Goal: Book appointment/travel/reservation

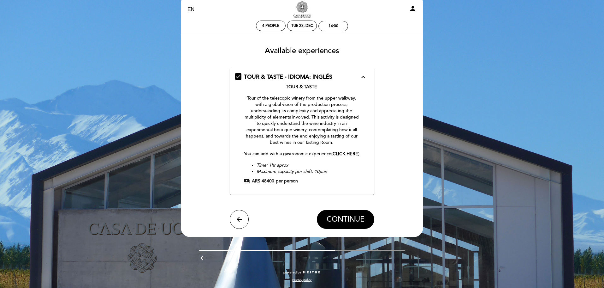
scroll to position [21, 0]
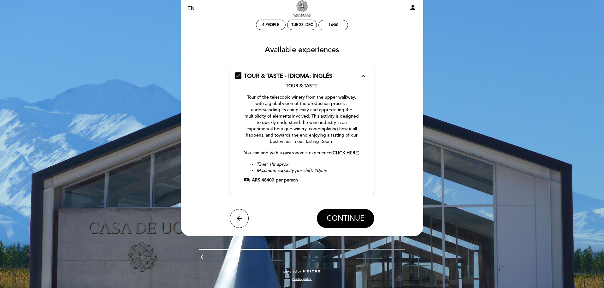
click at [314, 72] on span "TOUR & TASTE - IDIOMA: INGLÉS" at bounding box center [288, 75] width 88 height 7
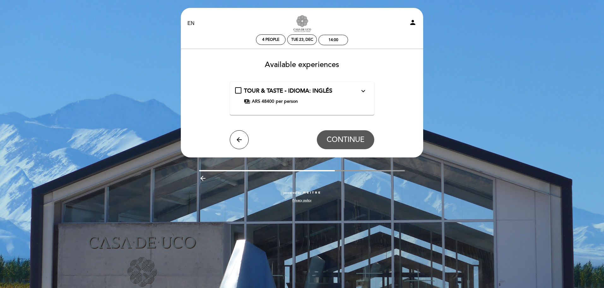
scroll to position [0, 0]
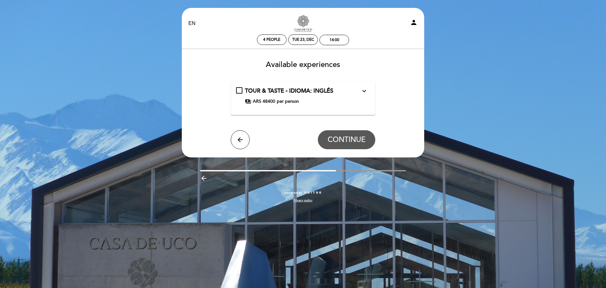
click at [279, 92] on span "TOUR & TASTE - IDIOMA: INGLÉS" at bounding box center [289, 90] width 88 height 7
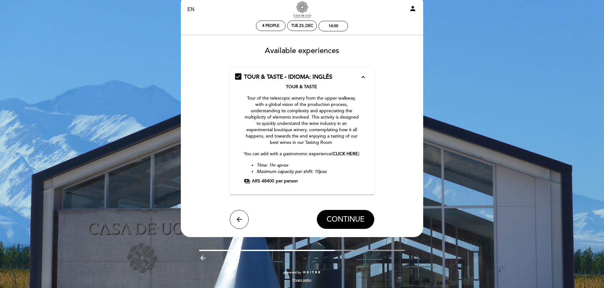
scroll to position [21, 0]
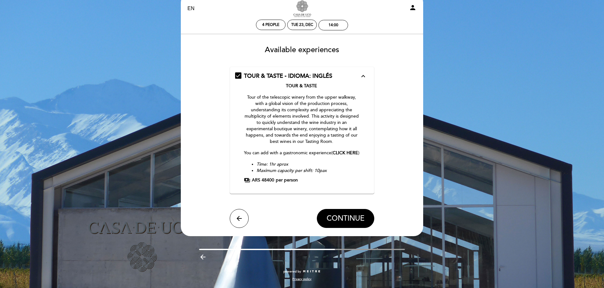
click at [319, 72] on span "TOUR & TASTE - IDIOMA: INGLÉS" at bounding box center [288, 75] width 88 height 7
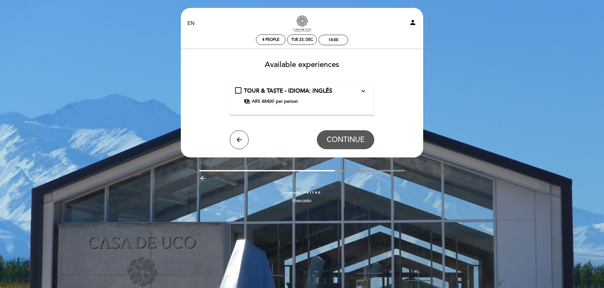
scroll to position [0, 0]
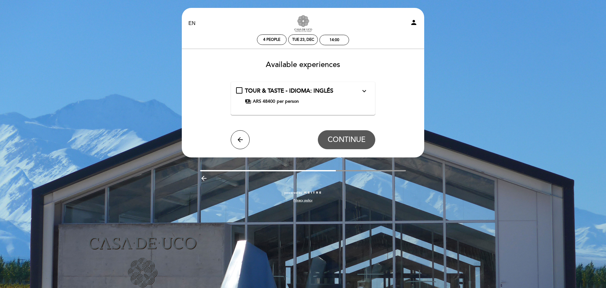
click at [319, 90] on span "TOUR & TASTE - IDIOMA: INGLÉS" at bounding box center [289, 90] width 88 height 7
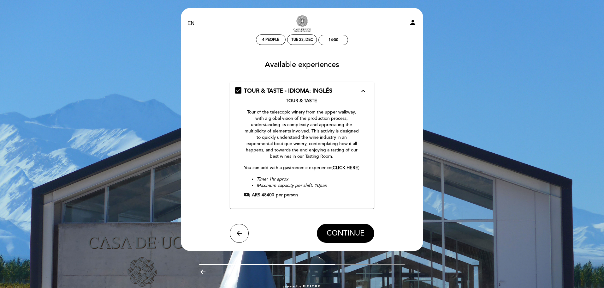
click at [190, 22] on select "EN ES PT" at bounding box center [191, 23] width 7 height 7
select select "es"
click at [188, 20] on select "EN ES PT" at bounding box center [191, 23] width 7 height 7
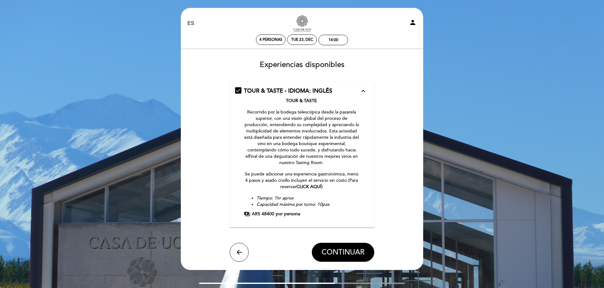
click at [315, 186] on strong "CLICK AQUÍ" at bounding box center [309, 186] width 25 height 5
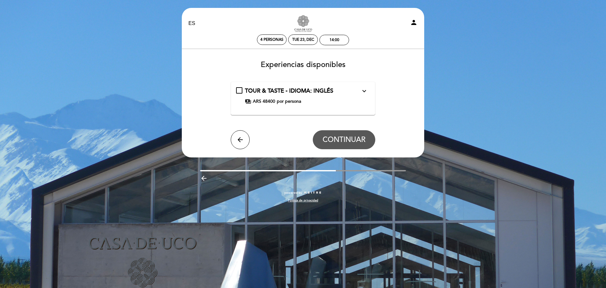
click at [241, 91] on div "TOUR & TASTE - IDIOMA: INGLÉS expand_more TOUR & TASTE Recorrido por la bodega …" at bounding box center [303, 96] width 134 height 18
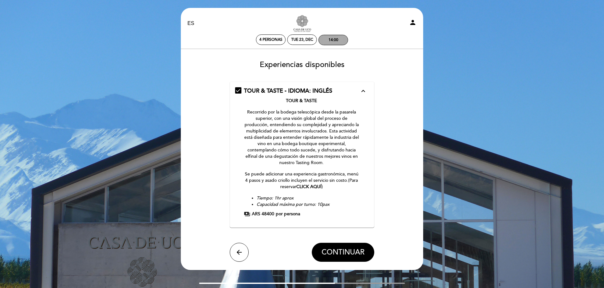
click at [335, 40] on div "14:00" at bounding box center [334, 40] width 10 height 5
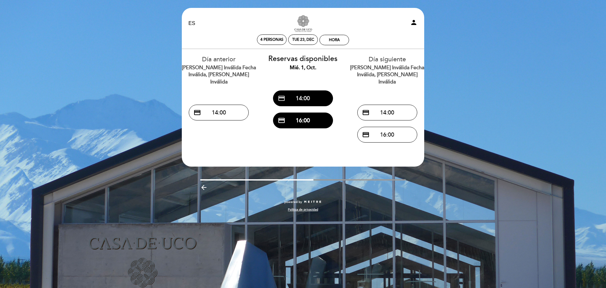
click at [314, 100] on button "credit_card 14:00" at bounding box center [303, 98] width 60 height 16
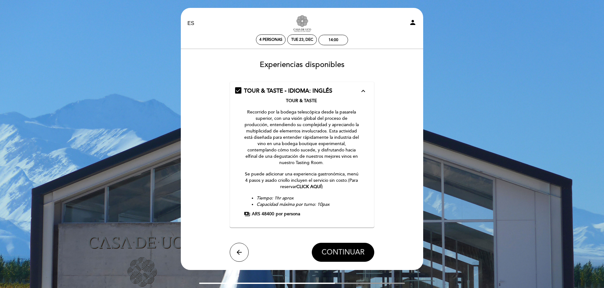
click at [338, 253] on span "CONTINUAR" at bounding box center [343, 252] width 43 height 9
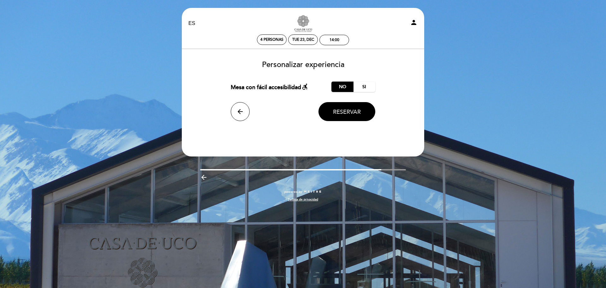
click at [350, 115] on span "Reservar" at bounding box center [347, 111] width 28 height 7
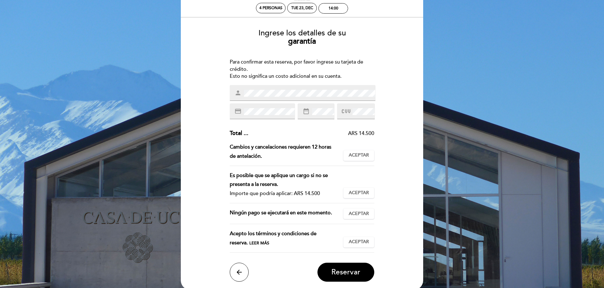
scroll to position [63, 0]
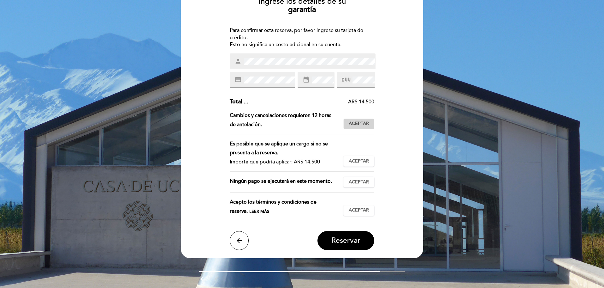
click at [365, 124] on span "Aceptar" at bounding box center [359, 123] width 20 height 7
click at [359, 165] on button "Aceptar Aceptado" at bounding box center [359, 161] width 31 height 11
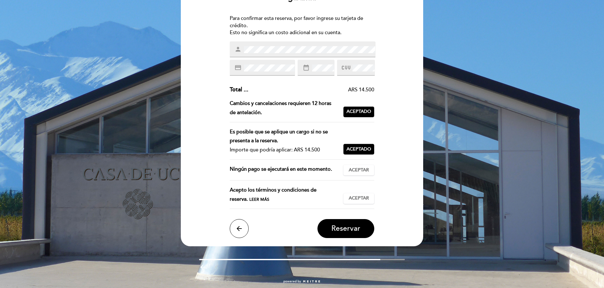
scroll to position [85, 0]
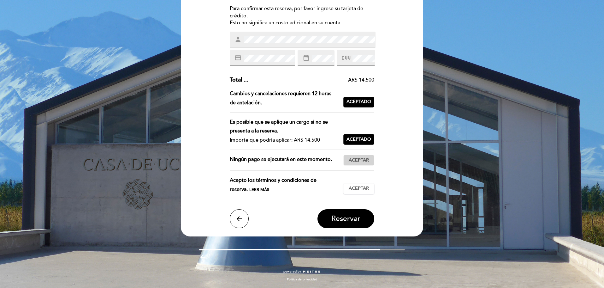
click at [363, 159] on span "Aceptar" at bounding box center [359, 160] width 20 height 7
click at [366, 187] on span "Aceptar" at bounding box center [359, 188] width 20 height 7
click at [350, 220] on span "Reservar" at bounding box center [346, 218] width 29 height 9
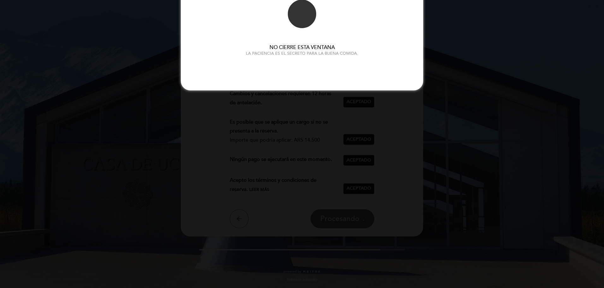
scroll to position [0, 0]
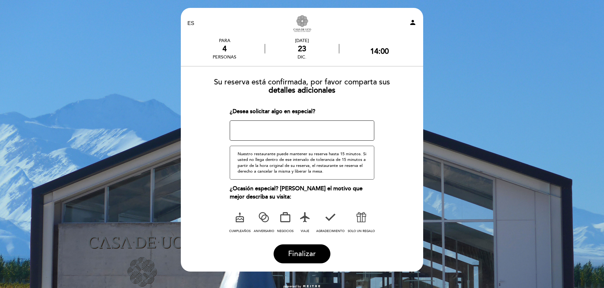
drag, startPoint x: 256, startPoint y: 128, endPoint x: 281, endPoint y: 129, distance: 24.9
click at [256, 128] on textarea at bounding box center [302, 130] width 145 height 20
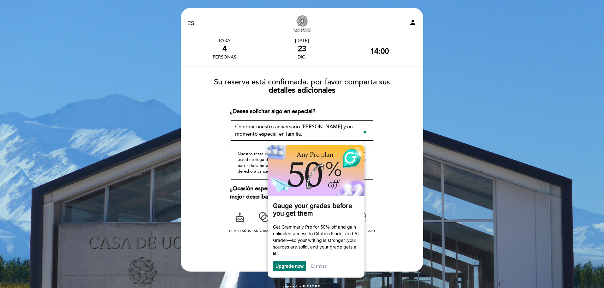
type textarea "Celebrar nuestro aniversario de casados y un momento especial en familia."
click at [207, 133] on form "Su reserva está confirmada, por favor comparta sus detalles adicionales ¿Desea …" at bounding box center [302, 168] width 234 height 190
click at [324, 264] on div "Dismiss" at bounding box center [318, 266] width 15 height 10
click at [321, 265] on link "Dismiss" at bounding box center [318, 265] width 15 height 5
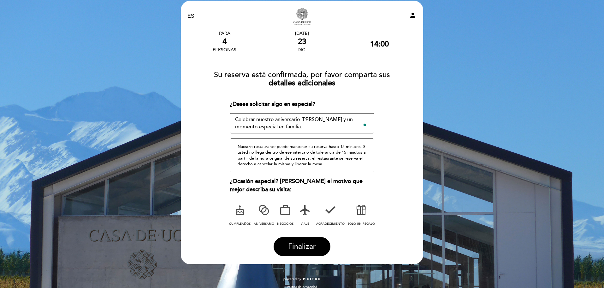
scroll to position [15, 0]
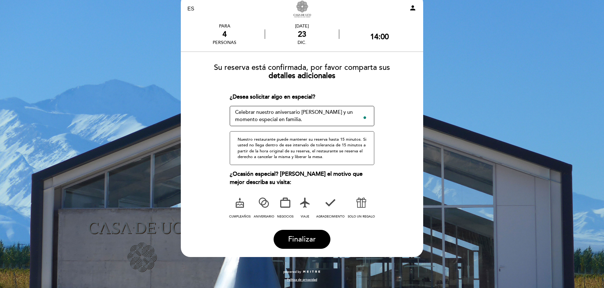
click at [262, 200] on icon at bounding box center [264, 202] width 16 height 16
click at [305, 202] on icon at bounding box center [305, 202] width 16 height 16
click at [261, 202] on icon at bounding box center [264, 202] width 16 height 16
click at [315, 234] on button "Finalizar" at bounding box center [302, 239] width 57 height 19
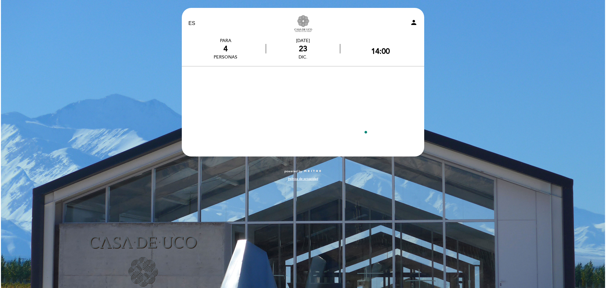
scroll to position [0, 0]
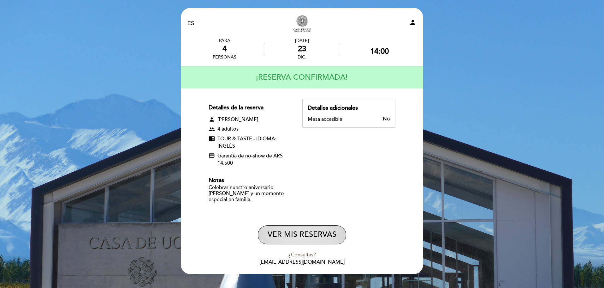
click at [293, 234] on button "VER MIS RESERVAS" at bounding box center [302, 234] width 88 height 19
select select "es"
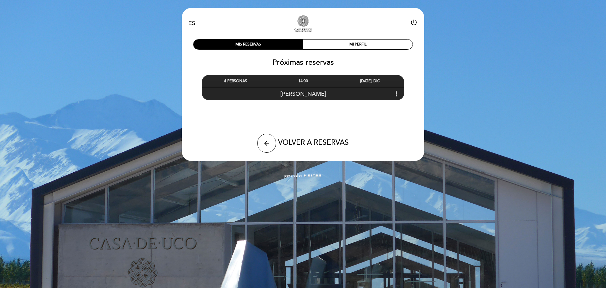
click at [400, 97] on div "Pedro Zeballos more_vert" at bounding box center [303, 94] width 202 height 14
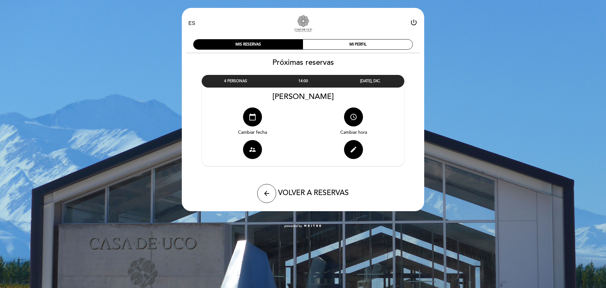
click at [397, 93] on div "Pedro Zeballos" at bounding box center [303, 96] width 203 height 9
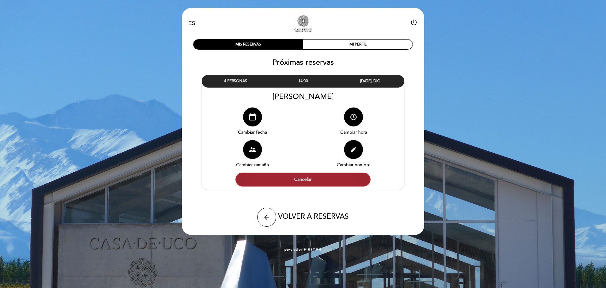
click at [287, 179] on button "Cancelar" at bounding box center [303, 179] width 135 height 14
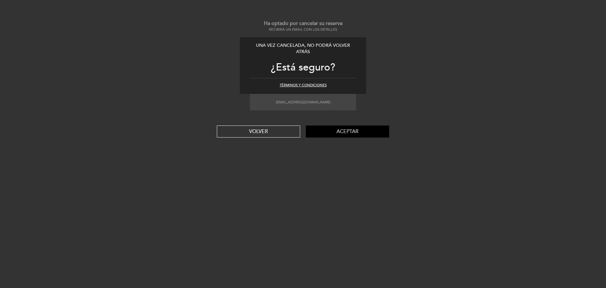
click at [331, 126] on button "Aceptar" at bounding box center [347, 131] width 83 height 12
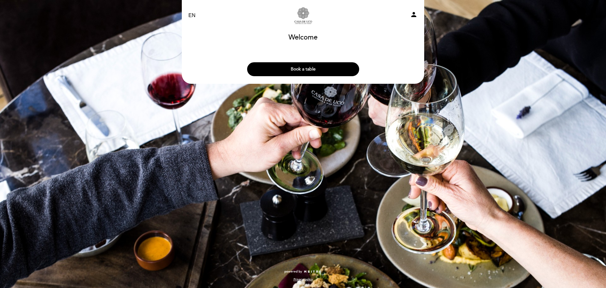
click at [305, 65] on button "Book a table" at bounding box center [303, 69] width 112 height 14
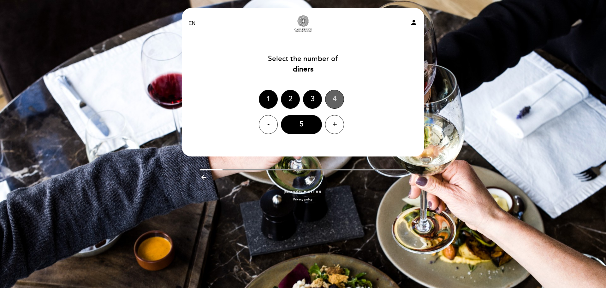
click at [333, 94] on div "4" at bounding box center [334, 99] width 19 height 19
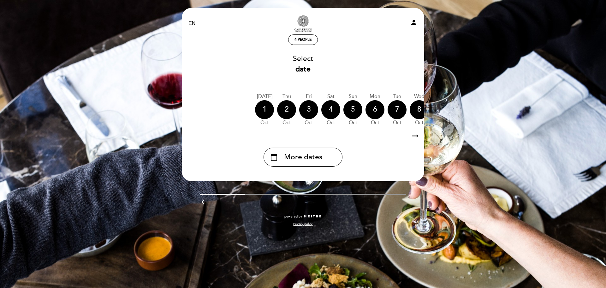
drag, startPoint x: 416, startPoint y: 134, endPoint x: 415, endPoint y: 137, distance: 3.6
click at [416, 135] on icon "arrow_right_alt" at bounding box center [414, 136] width 9 height 14
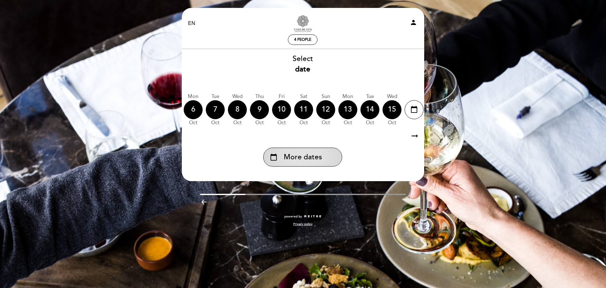
scroll to position [0, 184]
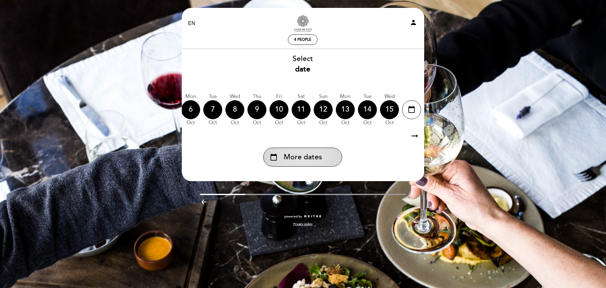
click at [303, 162] on span "More dates" at bounding box center [303, 157] width 38 height 10
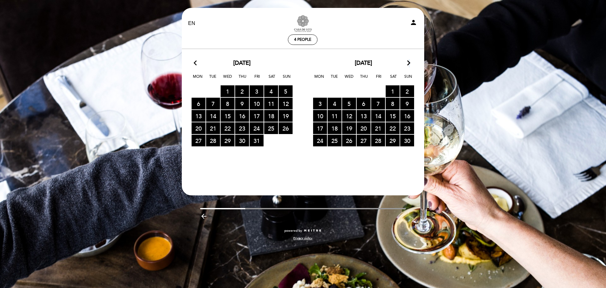
click at [408, 64] on icon "arrow_forward_ios" at bounding box center [409, 63] width 6 height 8
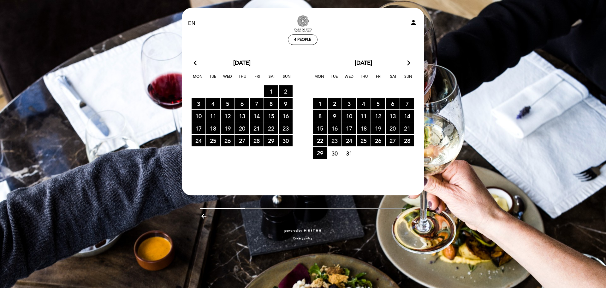
click at [336, 140] on span "23 RESERVATIONS AVAILABLE" at bounding box center [335, 141] width 14 height 12
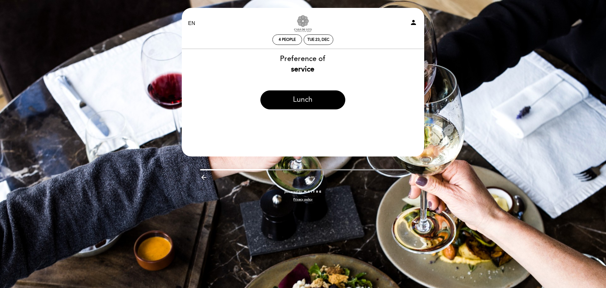
click at [303, 100] on button "Lunch" at bounding box center [303, 99] width 85 height 19
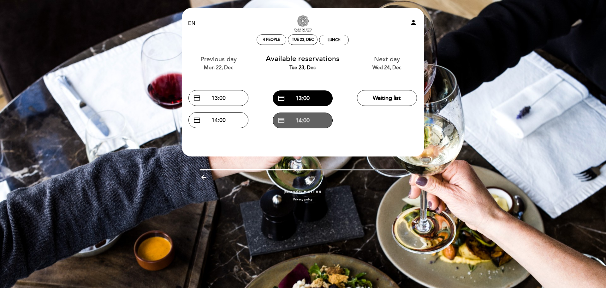
click at [289, 121] on button "credit_card 14:00" at bounding box center [303, 120] width 60 height 16
